Goal: Task Accomplishment & Management: Manage account settings

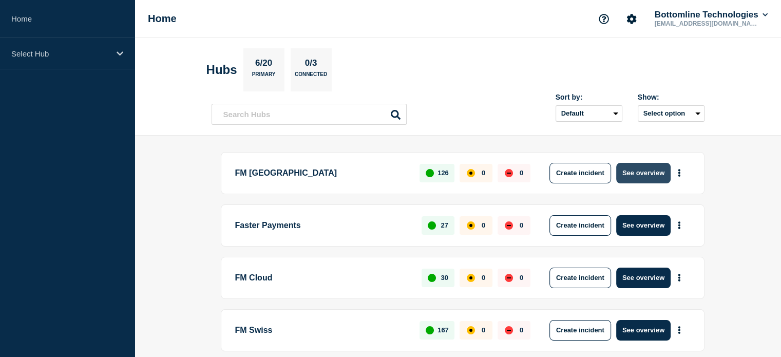
click at [650, 174] on button "See overview" at bounding box center [643, 173] width 54 height 21
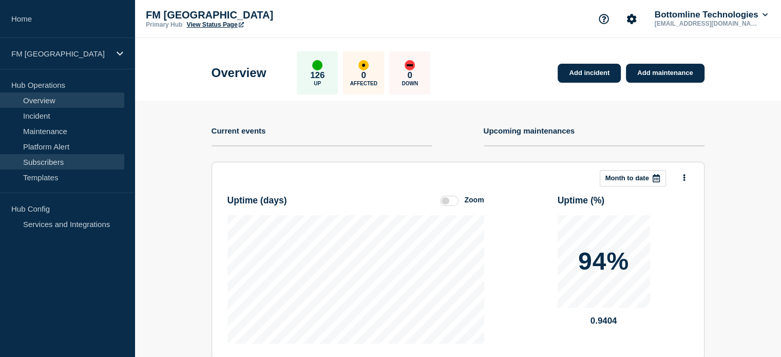
click at [59, 165] on link "Subscribers" at bounding box center [62, 161] width 124 height 15
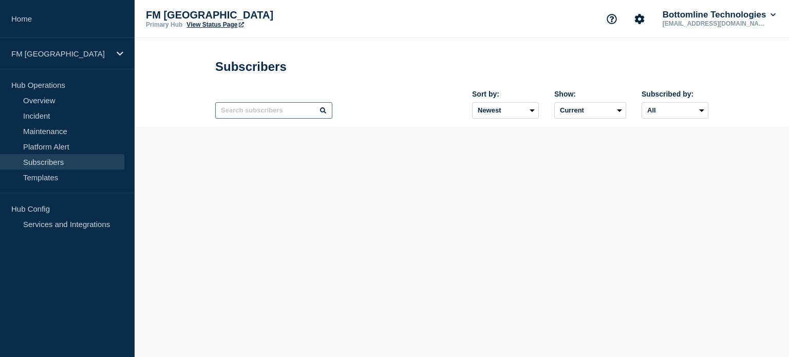
click at [250, 113] on input "text" at bounding box center [273, 110] width 117 height 16
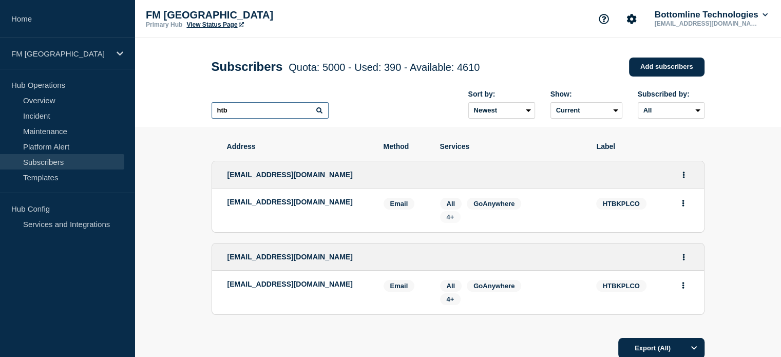
type input "htb"
click at [451, 220] on span "4+" at bounding box center [451, 217] width 8 height 8
